Goal: Use online tool/utility: Use online tool/utility

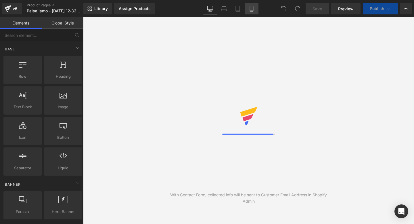
click at [248, 10] on link "Mobile" at bounding box center [252, 8] width 14 height 11
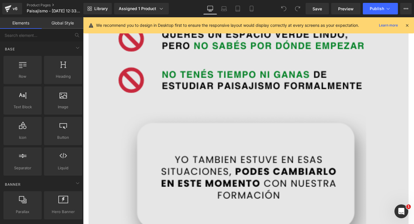
scroll to position [836, 0]
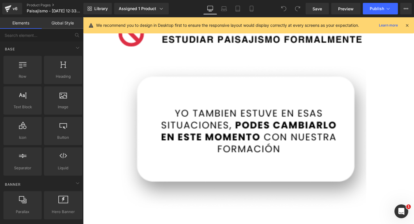
click at [255, 15] on div "Library Assigned 1 Product Product Preview Diseñá un Jardín de Revista en 15 [P…" at bounding box center [248, 8] width 331 height 17
click at [253, 10] on icon at bounding box center [252, 9] width 6 height 6
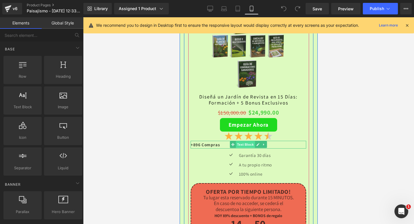
scroll to position [1420, 0]
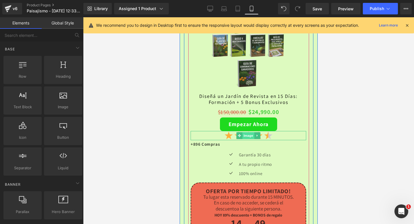
click at [246, 135] on span "Image" at bounding box center [248, 135] width 12 height 7
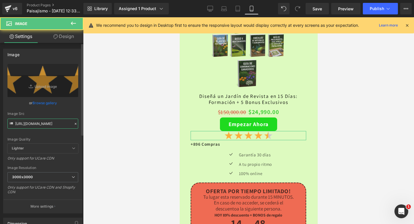
click at [46, 121] on input "[URL][DOMAIN_NAME]" at bounding box center [42, 123] width 71 height 10
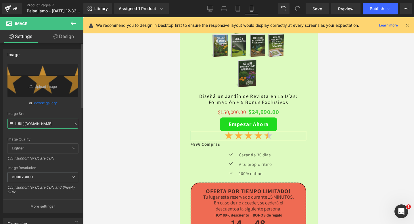
click at [46, 121] on input "[URL][DOMAIN_NAME]" at bounding box center [42, 123] width 71 height 10
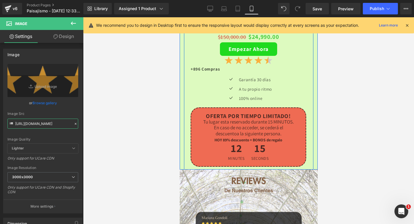
scroll to position [1497, 0]
